Goal: Information Seeking & Learning: Learn about a topic

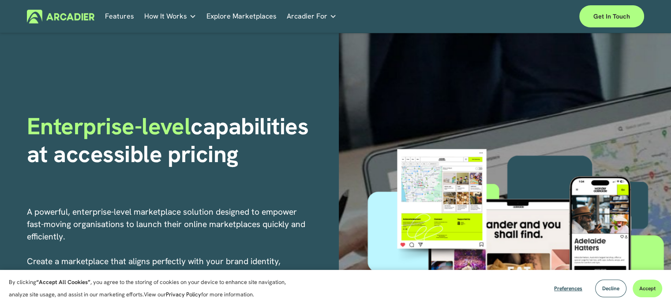
click at [165, 13] on span "How It Works" at bounding box center [165, 16] width 43 height 12
click at [233, 19] on link "Explore Marketplaces" at bounding box center [242, 17] width 70 height 14
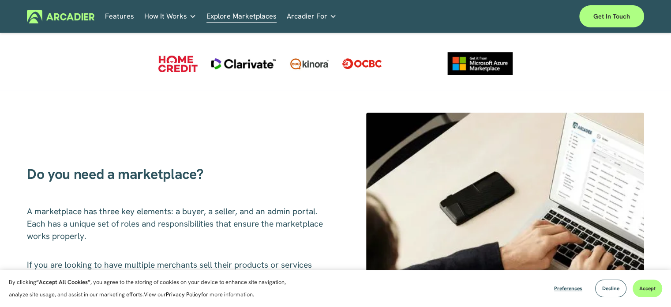
scroll to position [294, 0]
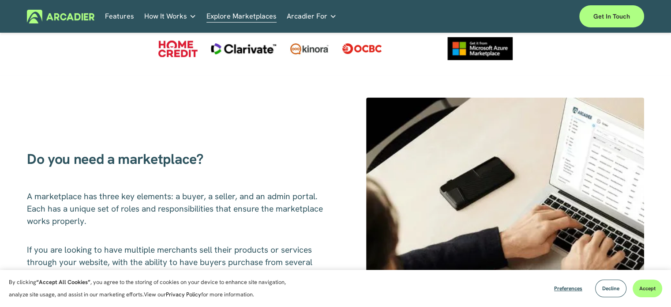
click at [279, 14] on nav "Features How It Works Why Arcadier Partners About Us Contact Case Studies" at bounding box center [220, 17] width 231 height 14
click at [293, 15] on span "Arcadier For" at bounding box center [307, 16] width 41 height 12
click at [111, 24] on div "Features How It Works Why Arcadier" at bounding box center [335, 16] width 617 height 22
click at [126, 15] on link "Features" at bounding box center [119, 17] width 29 height 14
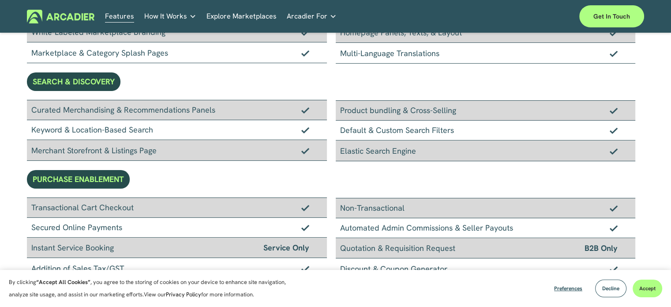
scroll to position [147, 0]
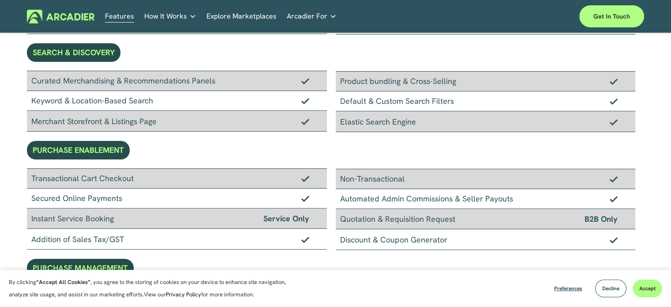
click at [66, 152] on div "PURCHASE ENABLEMENT" at bounding box center [78, 150] width 103 height 19
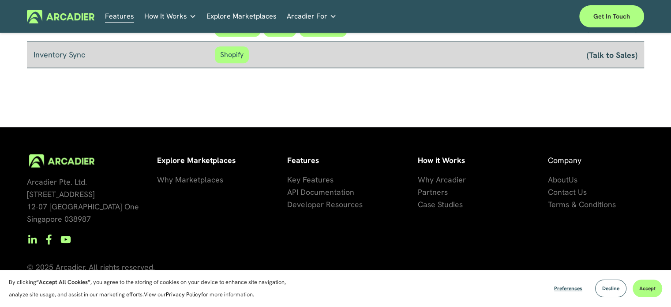
scroll to position [831, 0]
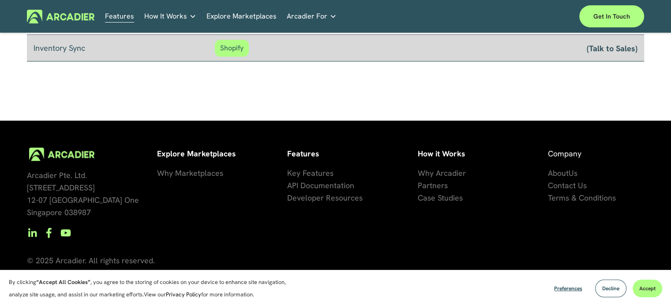
click at [579, 202] on span "Terms & Conditions" at bounding box center [582, 197] width 68 height 10
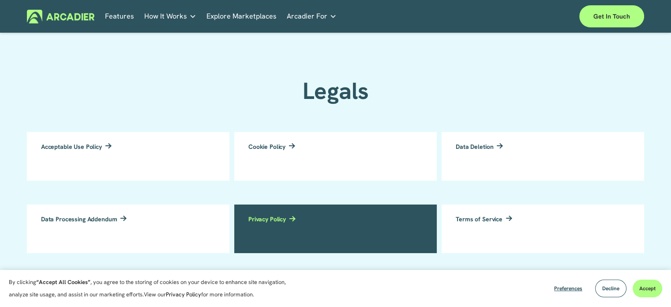
scroll to position [73, 0]
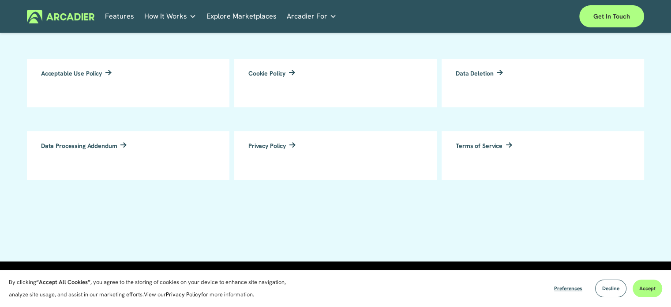
click at [168, 18] on span "How It Works" at bounding box center [165, 16] width 43 height 12
click at [287, 17] on span "Arcadier For" at bounding box center [307, 16] width 41 height 12
click at [229, 14] on link "Explore Marketplaces" at bounding box center [242, 17] width 70 height 14
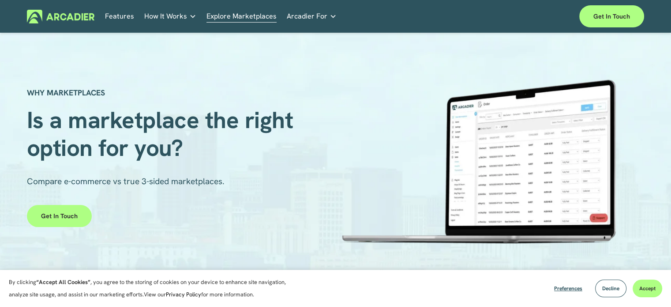
click at [108, 15] on link "Features" at bounding box center [119, 17] width 29 height 14
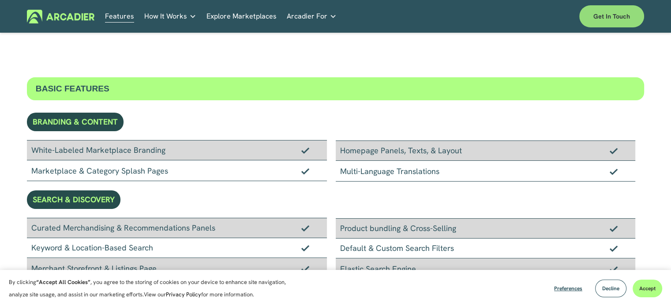
click at [634, 18] on link "Get in touch" at bounding box center [611, 16] width 65 height 22
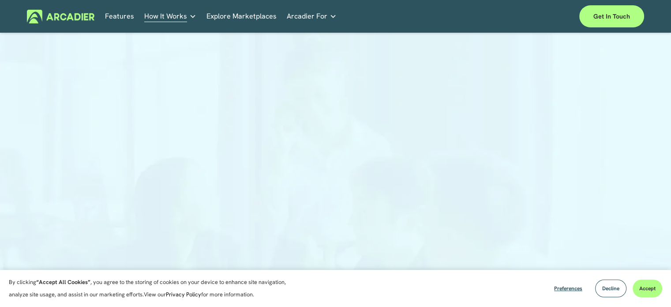
click at [113, 22] on link "Features" at bounding box center [119, 17] width 29 height 14
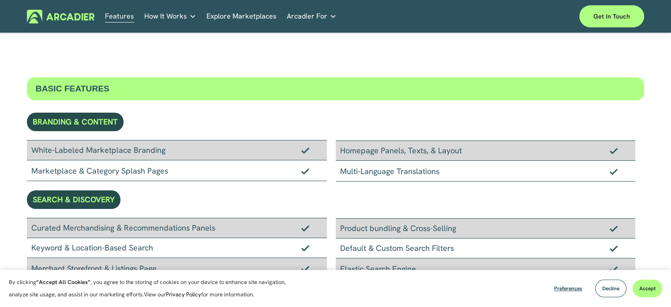
click at [178, 19] on span "How It Works" at bounding box center [165, 16] width 43 height 12
click at [0, 0] on p "Ready to build your marketplace? Get in touch." at bounding box center [0, 0] width 0 height 0
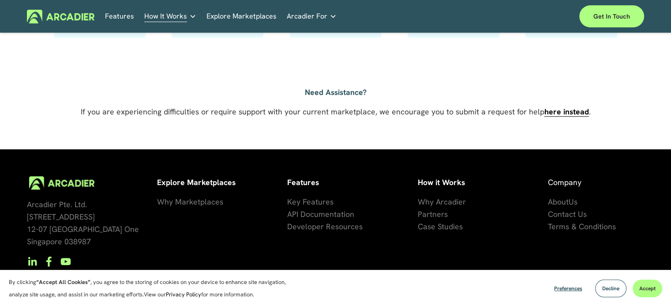
scroll to position [693, 0]
